Goal: Information Seeking & Learning: Find specific fact

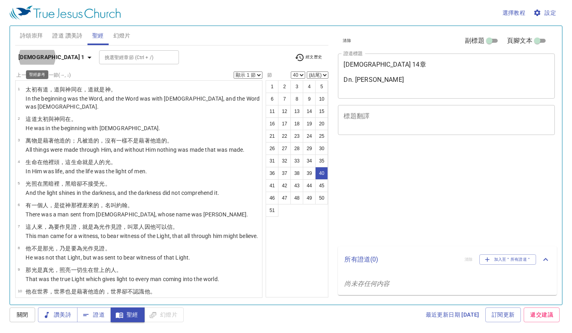
select select "40"
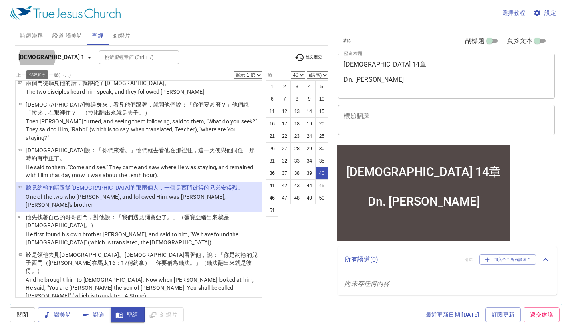
scroll to position [1135, 0]
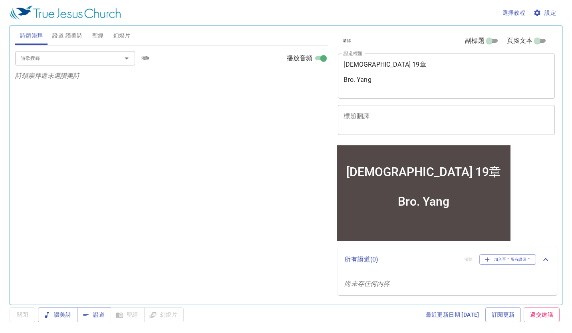
click at [101, 35] on span "聖經" at bounding box center [98, 36] width 12 height 10
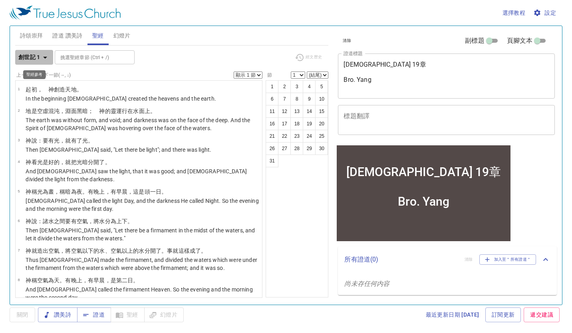
click at [39, 58] on b "創世記 1" at bounding box center [29, 57] width 22 height 10
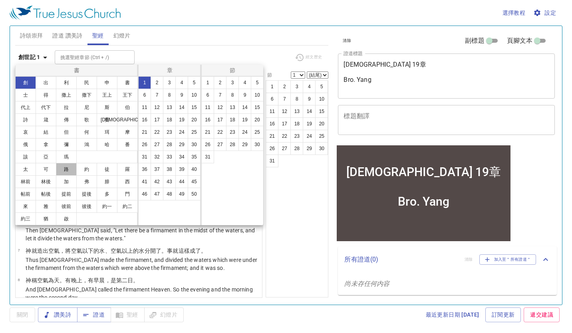
click at [62, 171] on button "路" at bounding box center [66, 169] width 21 height 13
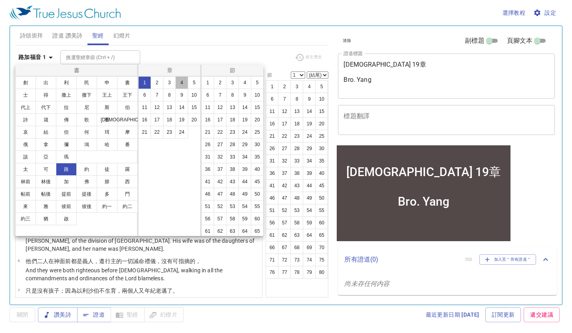
click at [182, 78] on button "4" at bounding box center [181, 82] width 13 height 13
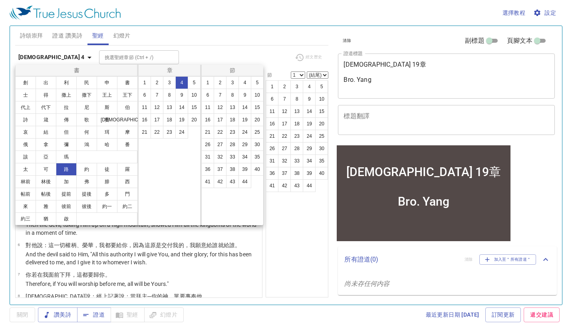
click at [302, 237] on div at bounding box center [286, 166] width 572 height 333
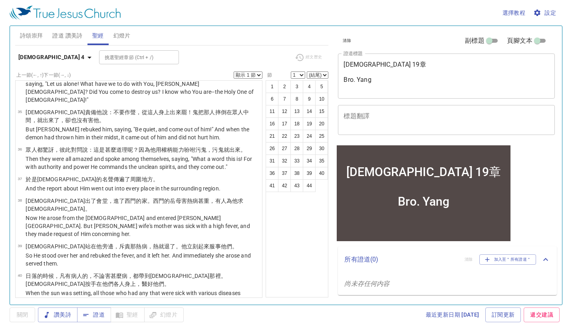
scroll to position [1107, 0]
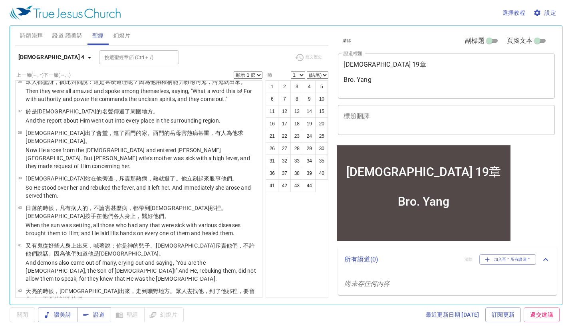
select select "1"
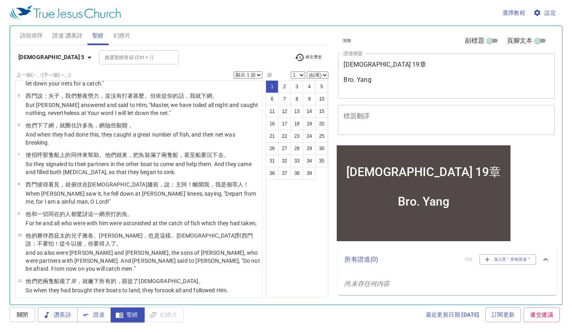
scroll to position [200, 0]
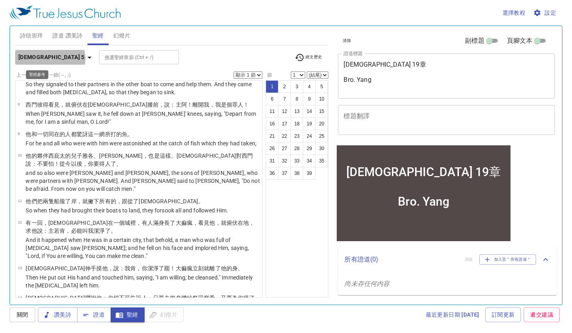
click at [85, 59] on icon "button" at bounding box center [90, 58] width 10 height 10
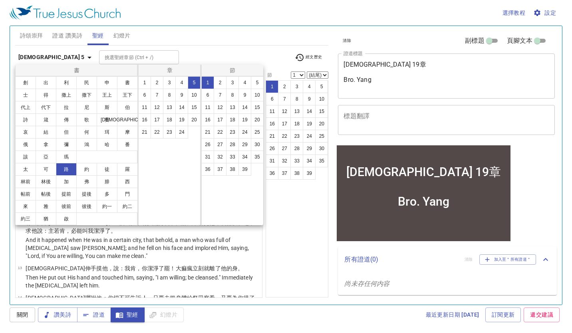
click at [147, 97] on button "6" at bounding box center [144, 95] width 13 height 13
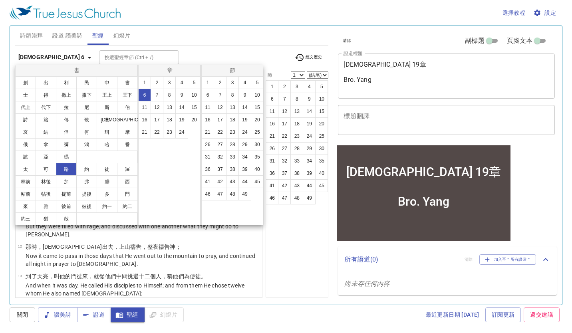
scroll to position [0, 0]
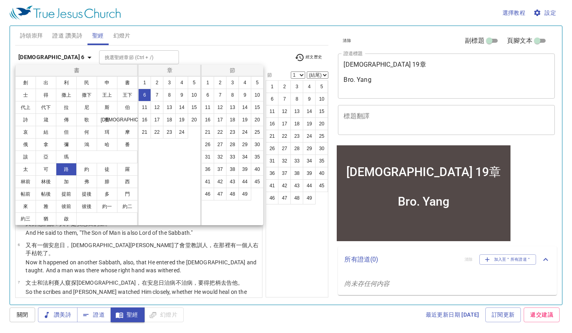
click at [308, 253] on div at bounding box center [286, 166] width 572 height 333
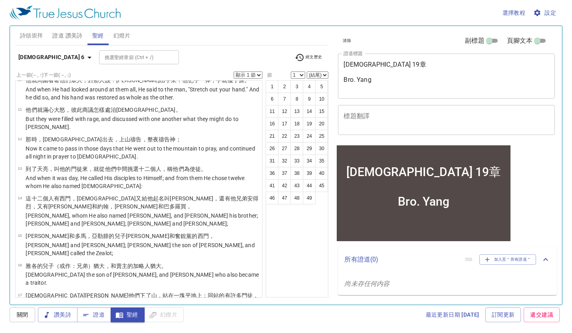
scroll to position [280, 0]
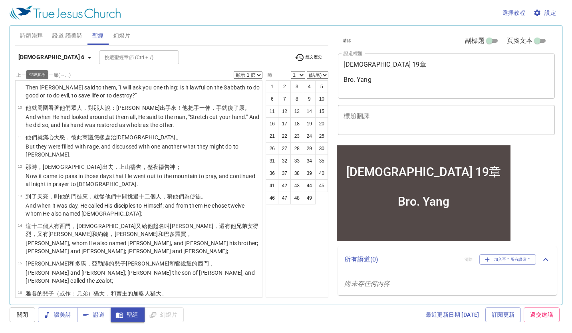
click at [40, 58] on b "路加福音 6" at bounding box center [51, 57] width 66 height 10
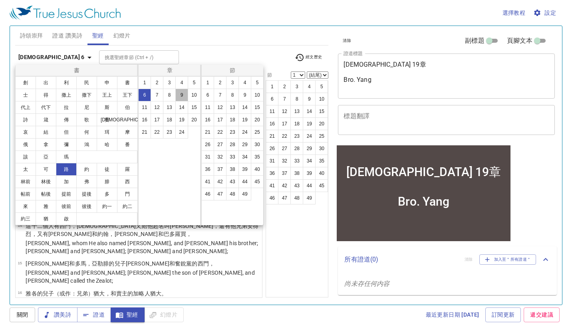
click at [183, 94] on button "9" at bounding box center [181, 95] width 13 height 13
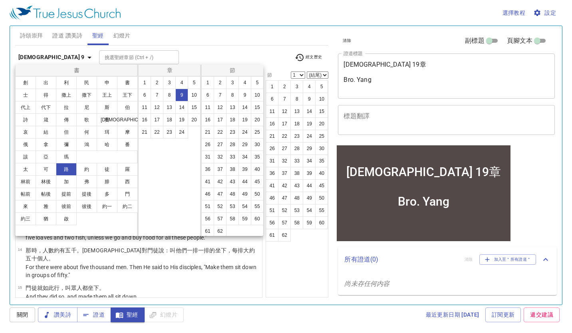
scroll to position [0, 0]
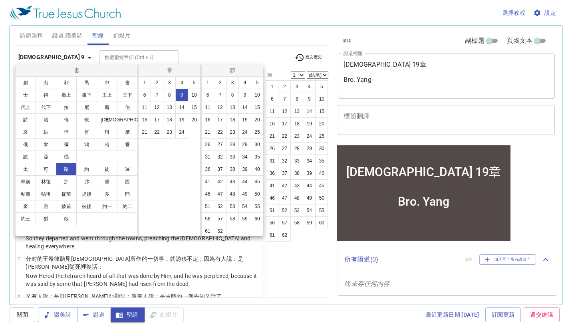
click at [304, 264] on div at bounding box center [286, 166] width 572 height 333
